Goal: Task Accomplishment & Management: Manage account settings

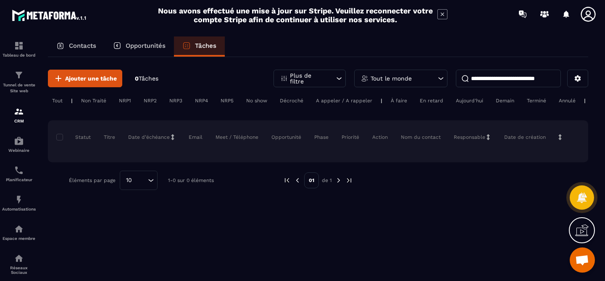
click at [85, 41] on div "Contacts" at bounding box center [76, 47] width 57 height 20
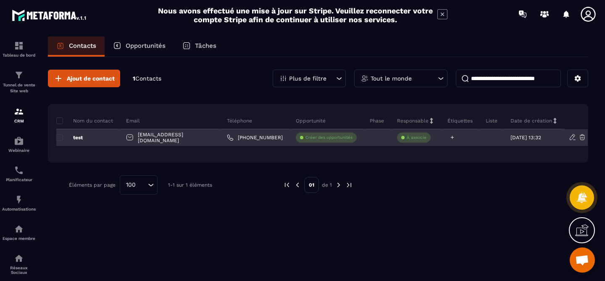
click at [454, 134] on div at bounding box center [460, 137] width 38 height 17
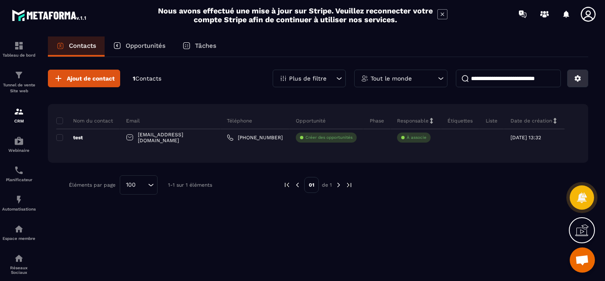
click at [580, 82] on icon at bounding box center [578, 79] width 8 height 8
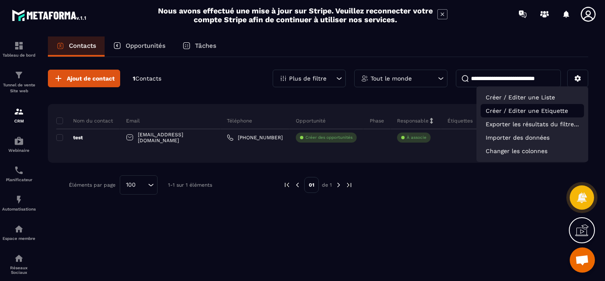
click at [545, 110] on p "Créer / Editer une Etiquette" at bounding box center [531, 110] width 103 height 13
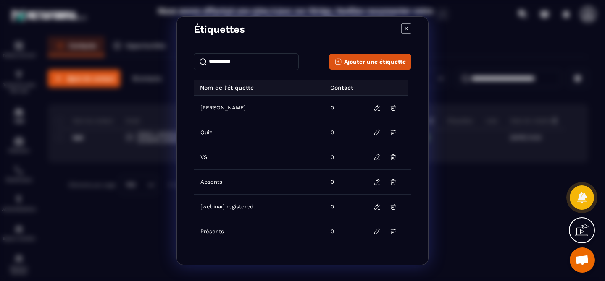
click at [257, 108] on td "[PERSON_NAME]" at bounding box center [260, 108] width 132 height 25
click at [442, 206] on div "Étiquettes Ajouter une étiquette Nom de l’étiquette Contact Vente Alignée 0 Qui…" at bounding box center [302, 140] width 605 height 281
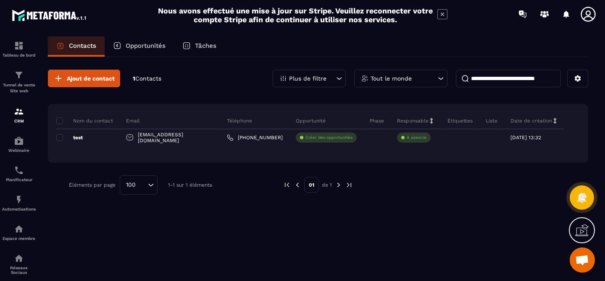
click at [71, 44] on p "Contacts" at bounding box center [82, 46] width 27 height 8
click at [89, 80] on span "Ajout de contact" at bounding box center [91, 78] width 48 height 8
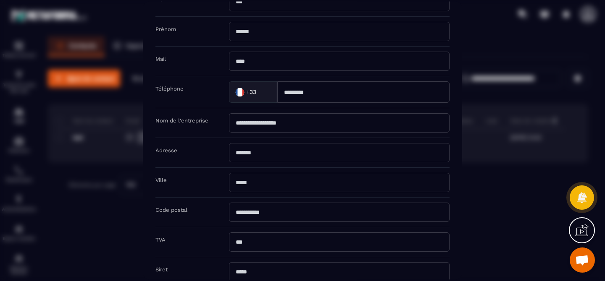
scroll to position [146, 0]
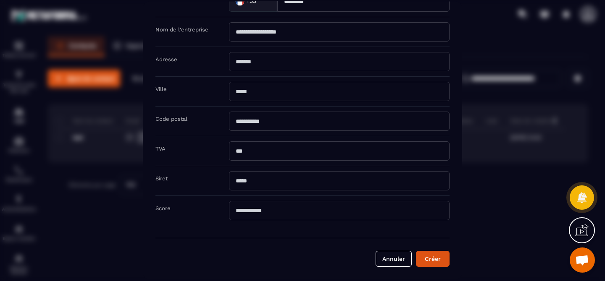
click at [114, 178] on div "Modal window" at bounding box center [302, 140] width 605 height 281
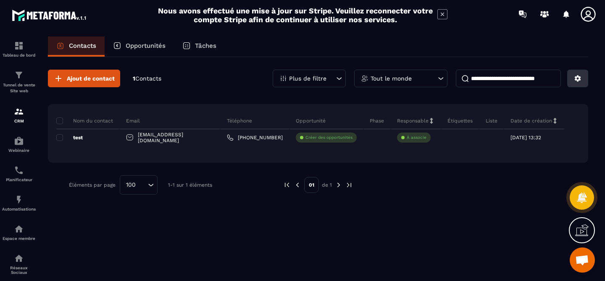
click at [573, 77] on button at bounding box center [577, 79] width 21 height 18
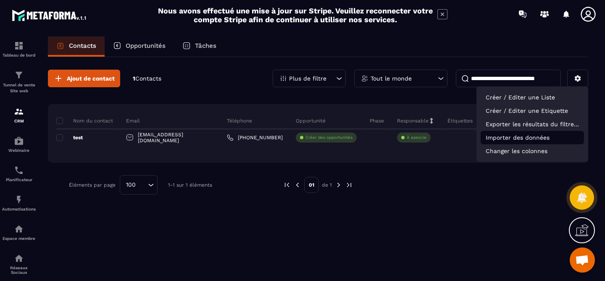
click at [518, 136] on p "Importer des données" at bounding box center [531, 137] width 103 height 13
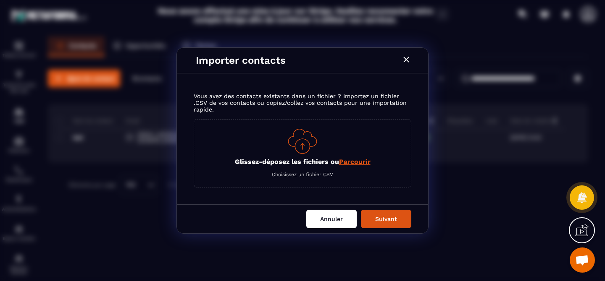
click at [340, 221] on button "Annuler" at bounding box center [331, 219] width 50 height 18
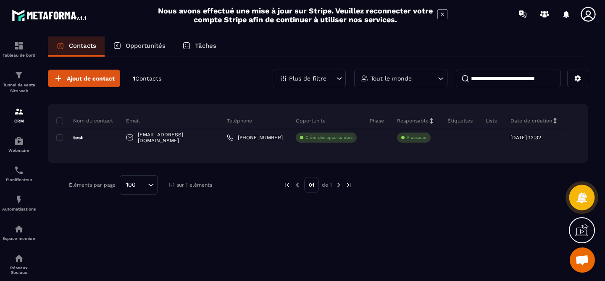
click at [584, 196] on icon at bounding box center [581, 198] width 12 height 12
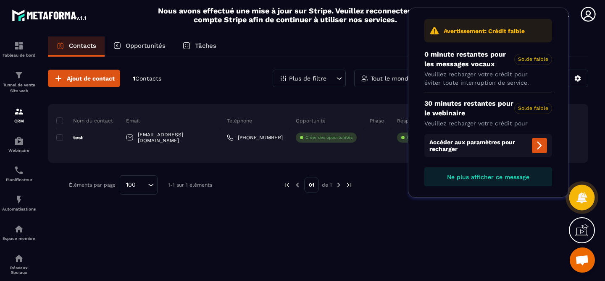
click at [584, 196] on icon at bounding box center [581, 198] width 12 height 12
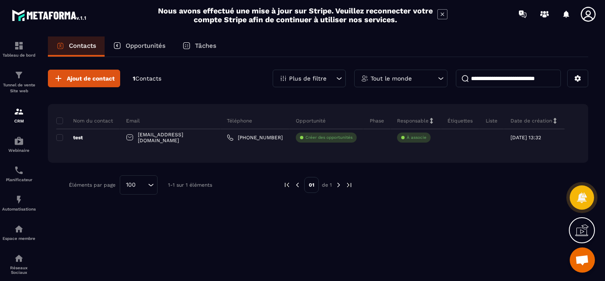
click at [584, 237] on div at bounding box center [582, 231] width 26 height 26
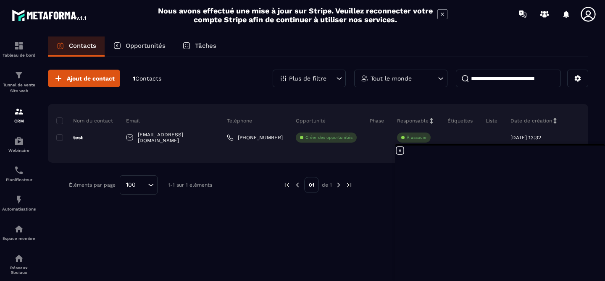
click at [402, 150] on icon at bounding box center [400, 151] width 10 height 10
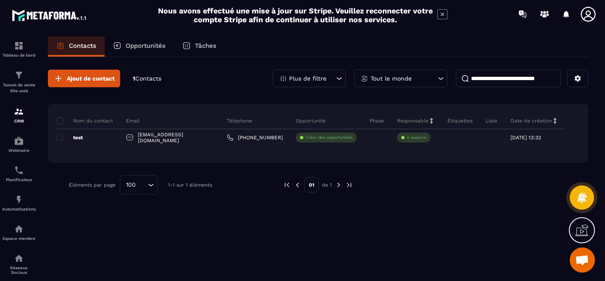
click at [585, 258] on span "Ouvrir le chat" at bounding box center [582, 261] width 14 height 12
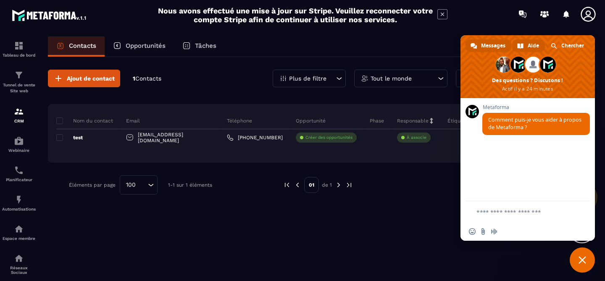
click at [532, 46] on span "Aide" at bounding box center [533, 45] width 11 height 13
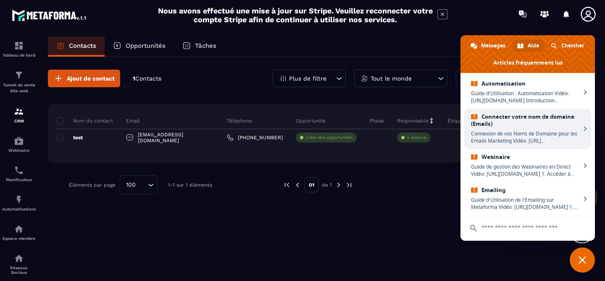
scroll to position [217, 0]
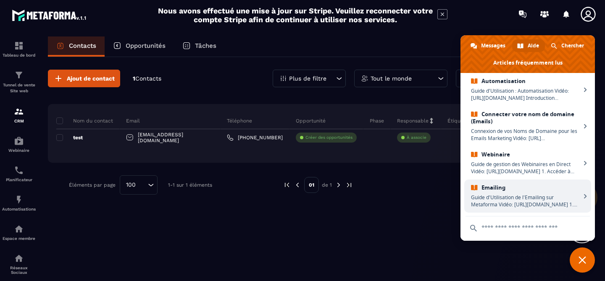
click at [512, 212] on link "Emailing Guide d'Utilisation de l'Emailing sur Metaforma Vidéo: [URL][DOMAIN_NA…" at bounding box center [527, 196] width 127 height 33
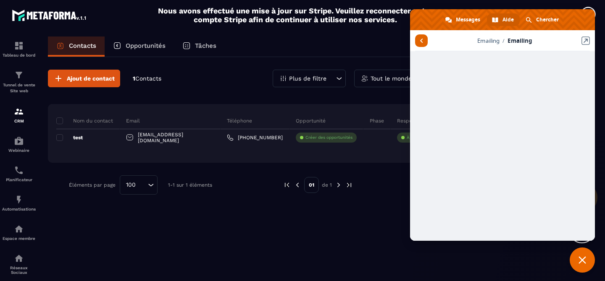
click at [427, 39] on span "Retour aux articles" at bounding box center [421, 40] width 13 height 13
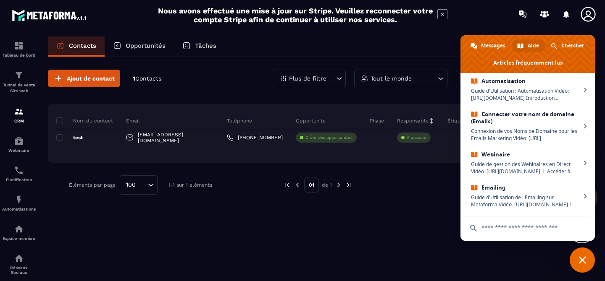
click at [472, 14] on div "Nous avons effectué une mise à jour sur Stripe. Veuillez reconnecter votre comp…" at bounding box center [302, 15] width 605 height 22
click at [442, 16] on icon at bounding box center [442, 14] width 10 height 10
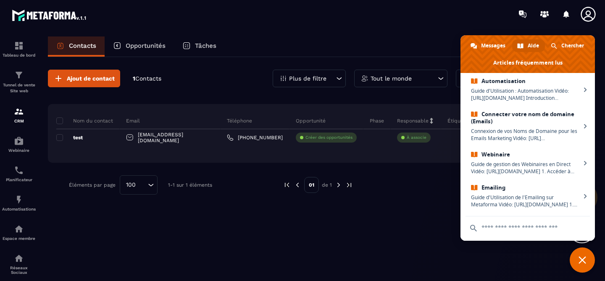
click at [584, 265] on span "Fermer le chat" at bounding box center [582, 260] width 25 height 25
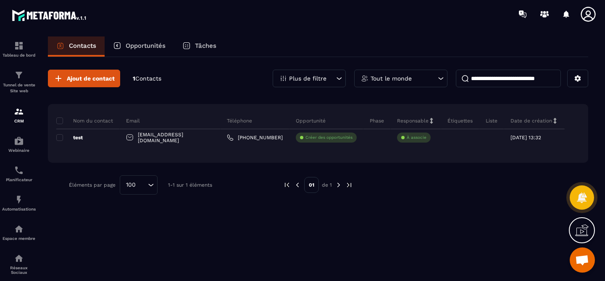
click at [148, 79] on span "Contacts" at bounding box center [148, 78] width 26 height 7
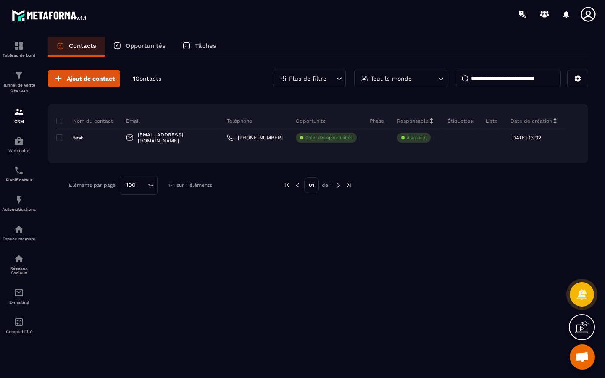
scroll to position [95, 0]
